Goal: Task Accomplishment & Management: Manage account settings

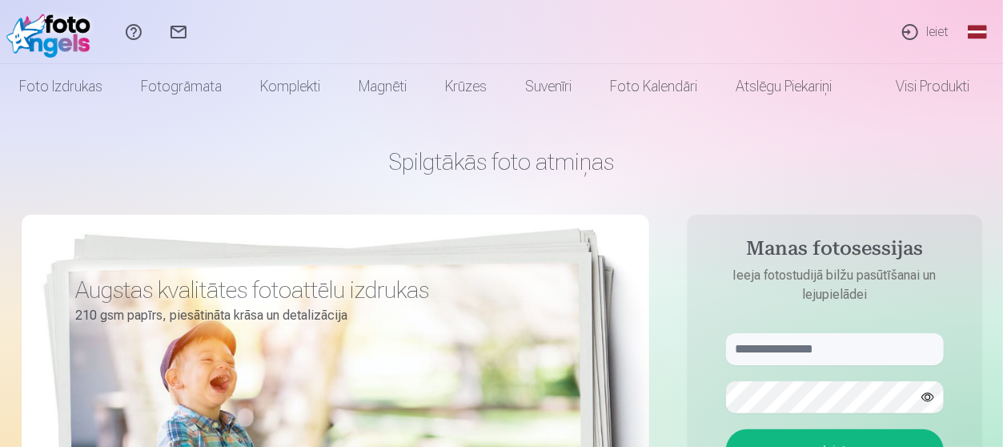
click at [911, 30] on link "Ieiet" at bounding box center [924, 32] width 74 height 64
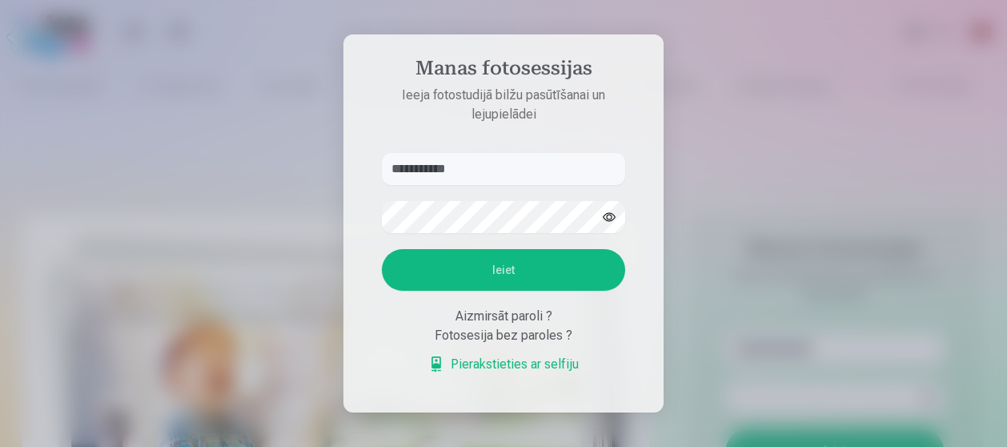
type input "**********"
click at [603, 218] on button "button" at bounding box center [609, 217] width 30 height 30
click at [495, 267] on button "Ieiet" at bounding box center [503, 270] width 243 height 42
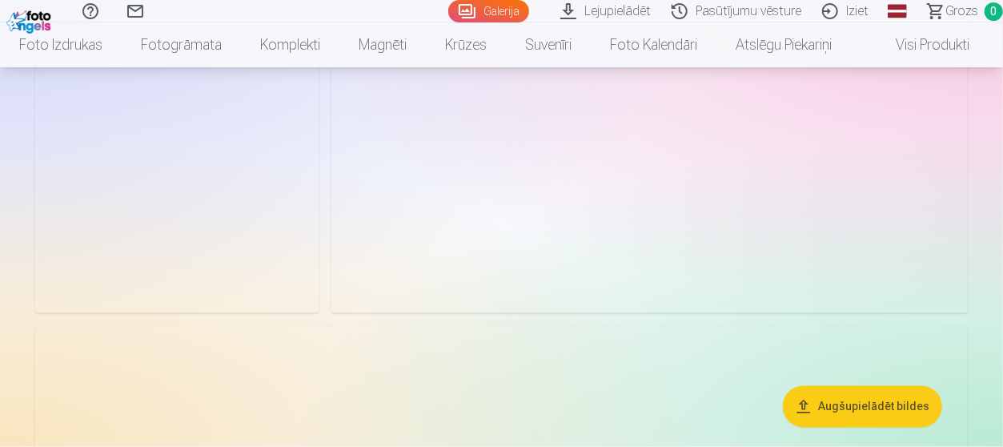
scroll to position [1440, 0]
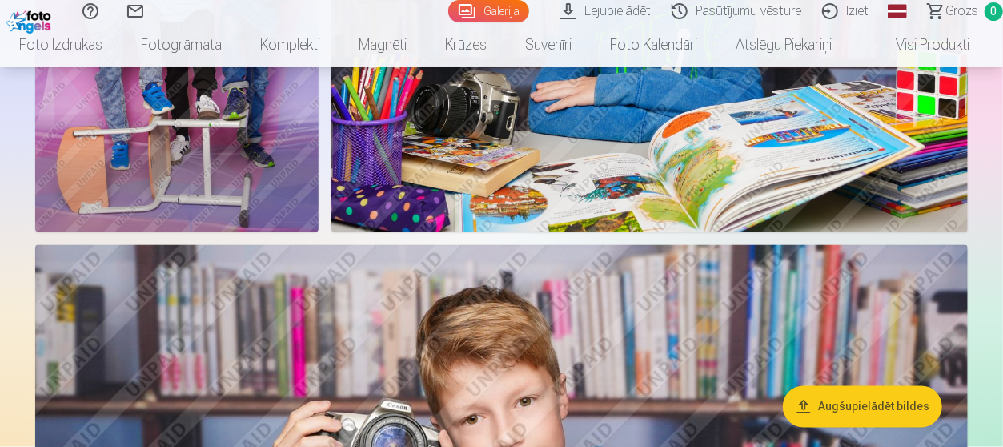
drag, startPoint x: 994, startPoint y: 241, endPoint x: 1015, endPoint y: 305, distance: 67.3
